Goal: Information Seeking & Learning: Check status

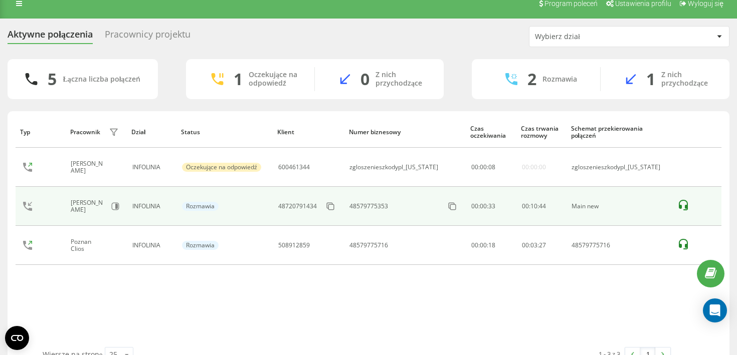
scroll to position [13, 0]
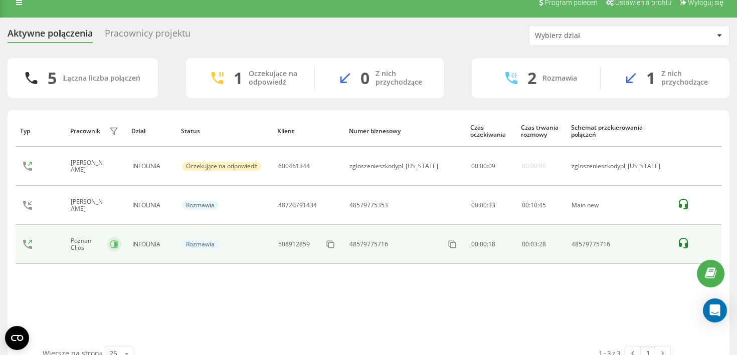
click at [118, 243] on icon at bounding box center [114, 245] width 8 height 8
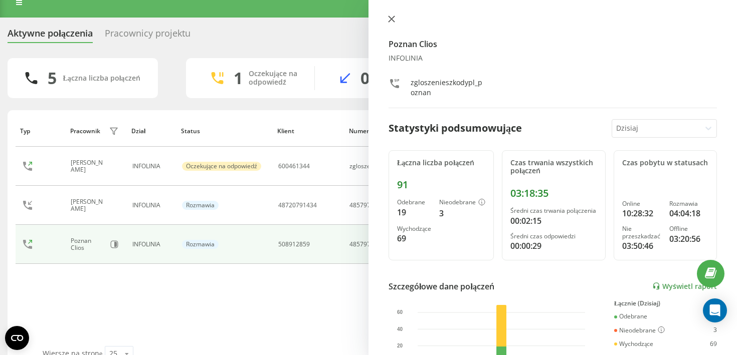
click at [393, 19] on icon at bounding box center [391, 19] width 7 height 7
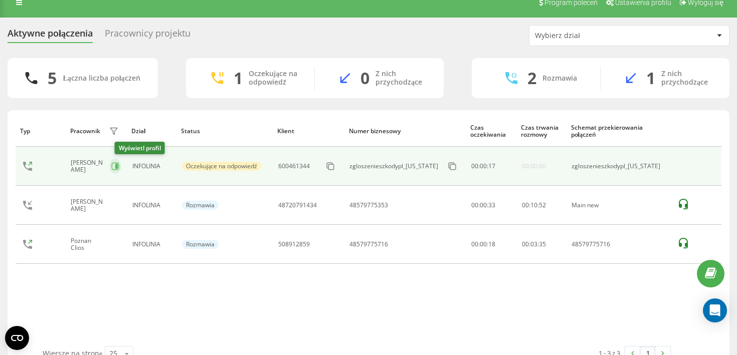
click at [118, 165] on icon at bounding box center [115, 166] width 8 height 8
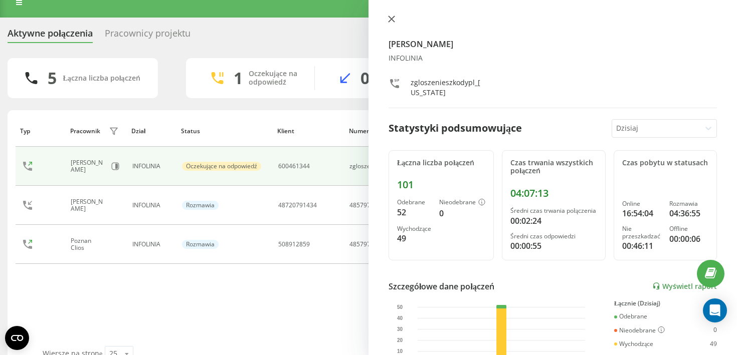
click at [392, 20] on icon at bounding box center [391, 19] width 7 height 7
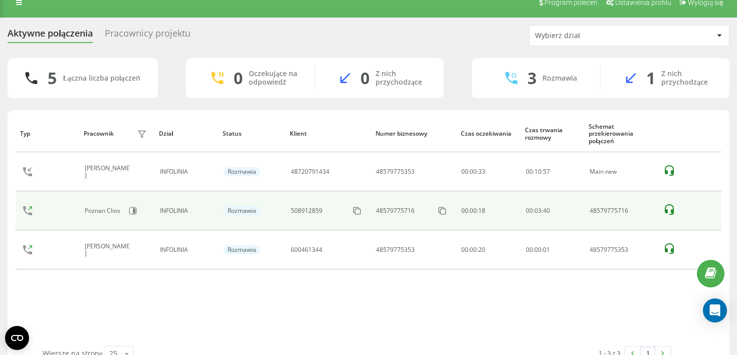
click at [119, 206] on div "Poznan Clios" at bounding box center [117, 210] width 64 height 17
click at [133, 214] on icon at bounding box center [133, 211] width 8 height 8
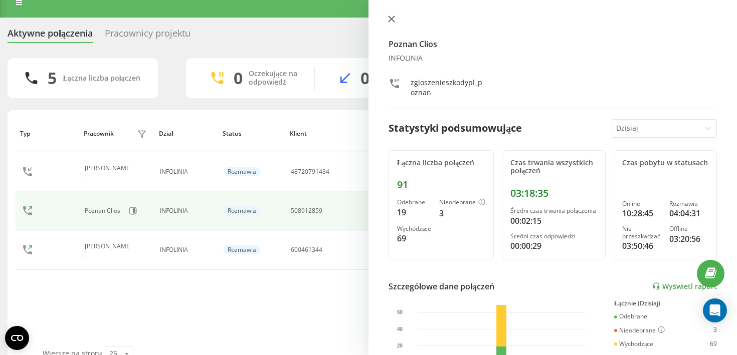
click at [395, 22] on button at bounding box center [391, 20] width 13 height 10
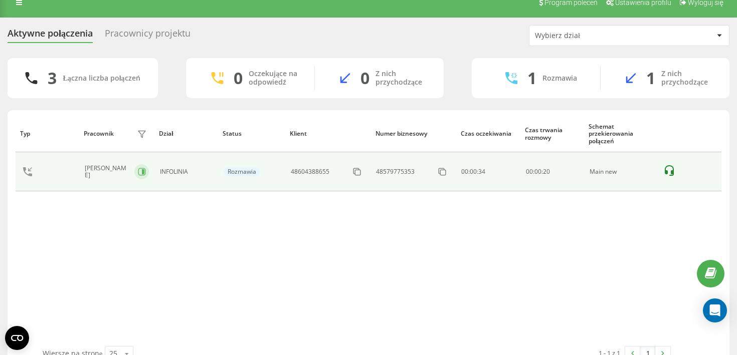
click at [144, 178] on button at bounding box center [141, 171] width 15 height 15
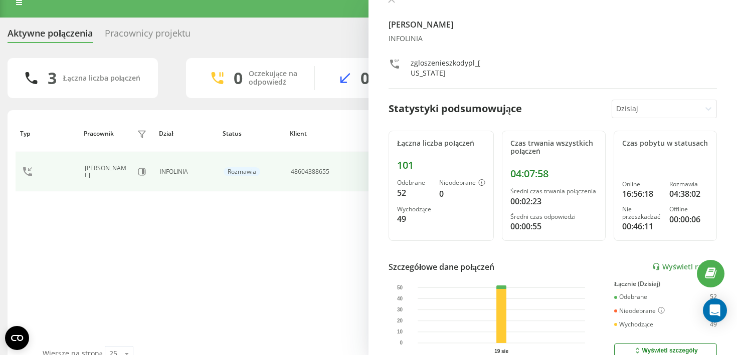
scroll to position [21, 0]
click at [281, 225] on div "Typ Pracownik filtra Dział Status Klient Numer biznesowy Czas oczekiwania Czas …" at bounding box center [369, 230] width 706 height 231
click at [319, 228] on div "Typ Pracownik filtra Dział Status Klient Numer biznesowy Czas oczekiwania Czas …" at bounding box center [369, 230] width 706 height 231
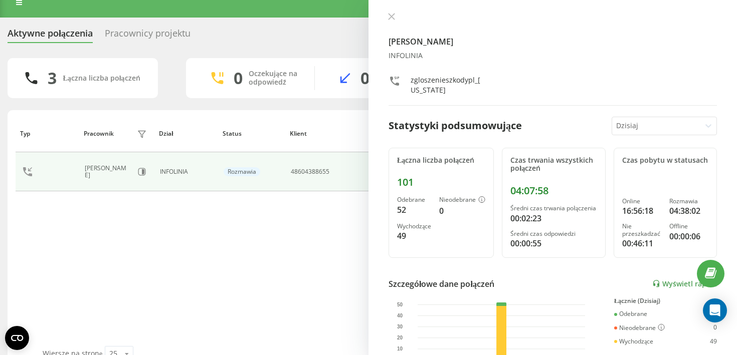
scroll to position [0, 0]
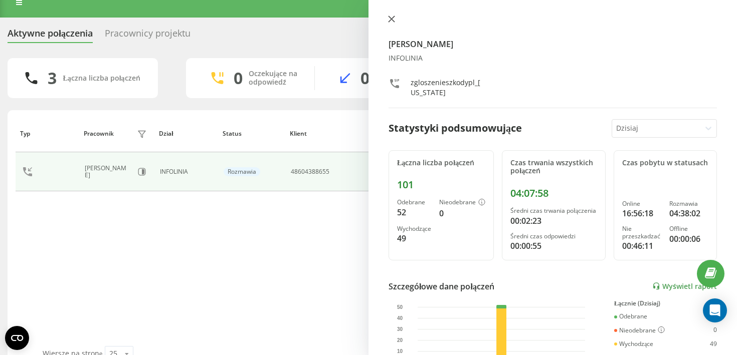
click at [393, 17] on icon at bounding box center [391, 19] width 6 height 6
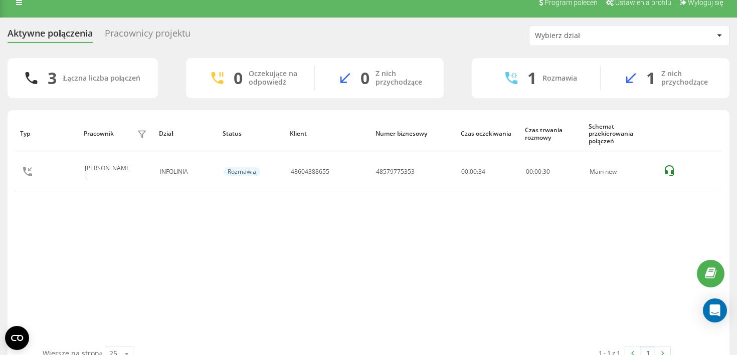
click at [350, 220] on div "Typ Pracownik filtra Dział Status Klient Numer biznesowy Czas oczekiwania Czas …" at bounding box center [369, 230] width 706 height 231
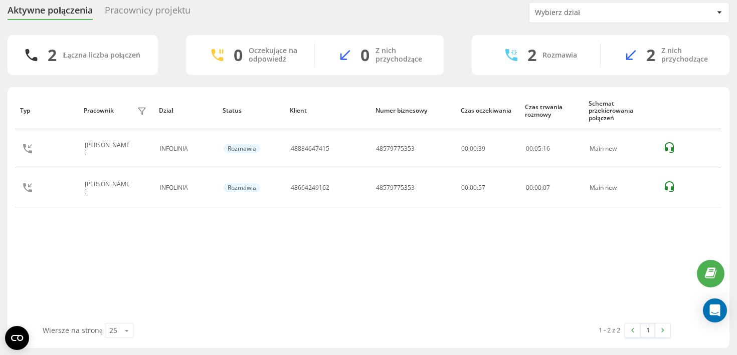
scroll to position [36, 0]
